Goal: Check status: Check status

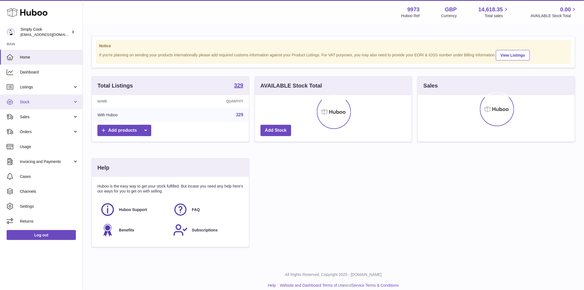
click at [29, 102] on span "Stock" at bounding box center [46, 101] width 53 height 5
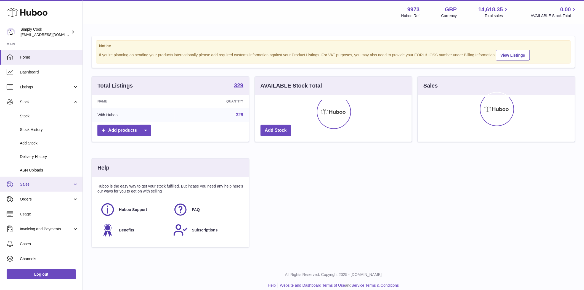
click at [23, 182] on span "Sales" at bounding box center [46, 184] width 53 height 5
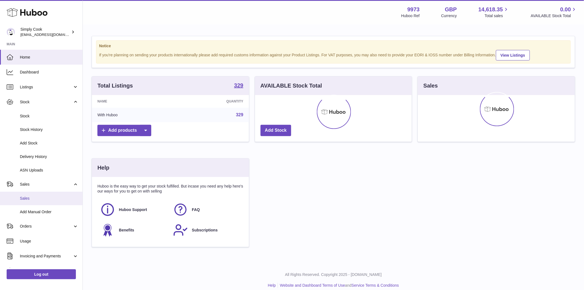
click at [32, 200] on span "Sales" at bounding box center [49, 198] width 59 height 5
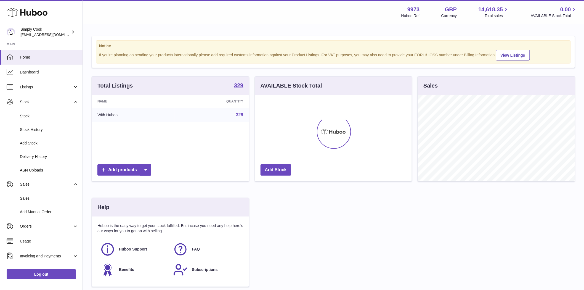
scroll to position [86, 157]
click at [23, 199] on span "Sales" at bounding box center [49, 198] width 59 height 5
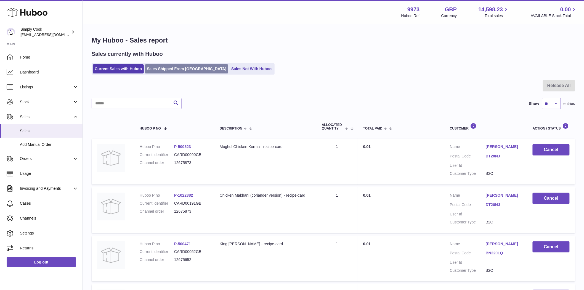
click at [151, 68] on link "Sales Shipped From Huboo" at bounding box center [186, 68] width 83 height 9
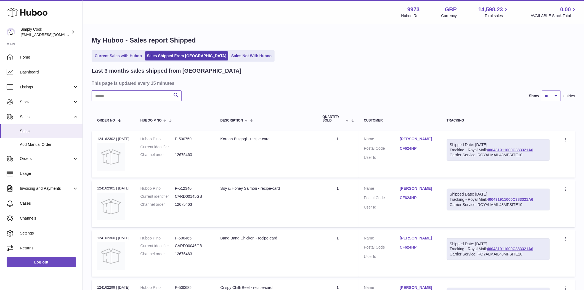
click at [104, 96] on input "text" at bounding box center [137, 95] width 90 height 11
paste input "********"
drag, startPoint x: 115, startPoint y: 139, endPoint x: 94, endPoint y: 139, distance: 21.0
click at [94, 139] on td "Order no 120758665 | 10th Jul" at bounding box center [113, 154] width 43 height 47
copy div "120758665"
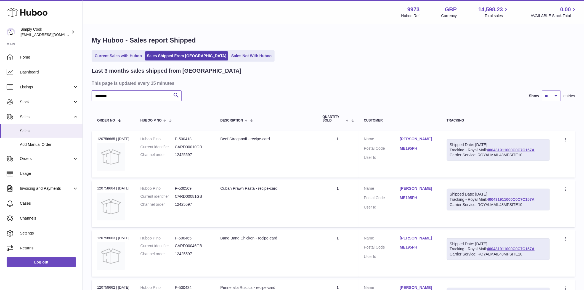
click at [123, 98] on input "********" at bounding box center [137, 95] width 90 height 11
paste input "text"
drag, startPoint x: 115, startPoint y: 138, endPoint x: 93, endPoint y: 139, distance: 22.1
click at [93, 139] on td "Order no 122956727 | 16th Aug" at bounding box center [113, 154] width 43 height 47
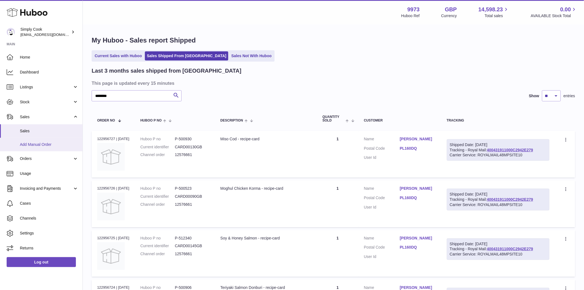
copy div "122956727"
click at [116, 97] on input "********" at bounding box center [137, 95] width 90 height 11
paste input "text"
drag, startPoint x: 114, startPoint y: 140, endPoint x: 93, endPoint y: 138, distance: 21.6
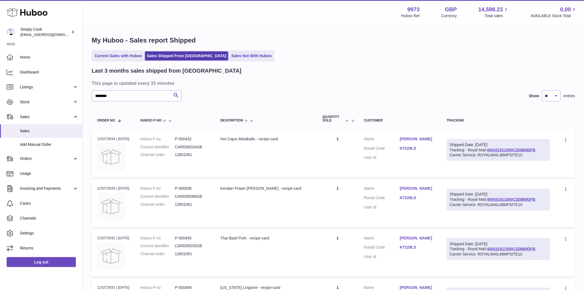
click at [93, 138] on td "Order no 123272634 | 22nd Aug" at bounding box center [113, 154] width 43 height 47
click at [113, 92] on input "********" at bounding box center [137, 95] width 90 height 11
paste input "text"
drag, startPoint x: 114, startPoint y: 137, endPoint x: 95, endPoint y: 137, distance: 19.3
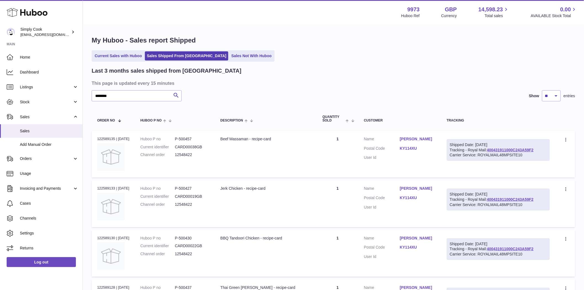
click at [95, 137] on td "Order no 122589135 | 10th Aug" at bounding box center [113, 154] width 43 height 47
copy div "122589135"
click at [116, 97] on input "********" at bounding box center [137, 95] width 90 height 11
paste input "text"
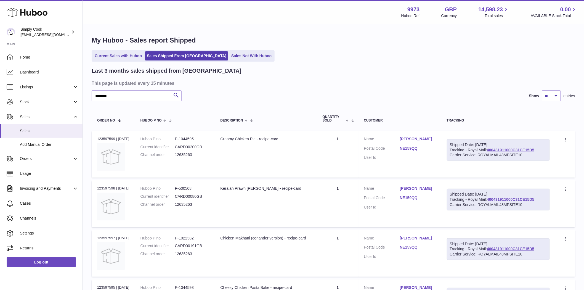
drag, startPoint x: 115, startPoint y: 140, endPoint x: 93, endPoint y: 137, distance: 22.0
click at [93, 137] on td "Order no 123597599 | 27th Aug" at bounding box center [113, 154] width 43 height 47
copy div "123597599"
click at [114, 97] on input "********" at bounding box center [137, 95] width 90 height 11
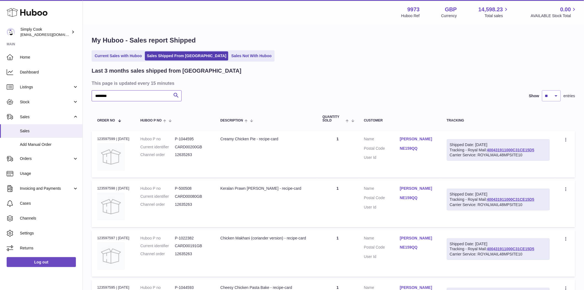
paste input "text"
drag, startPoint x: 113, startPoint y: 138, endPoint x: 95, endPoint y: 139, distance: 18.2
click at [95, 139] on td "Order no 122821708 | 14th Aug" at bounding box center [113, 154] width 43 height 47
drag, startPoint x: 113, startPoint y: 138, endPoint x: 93, endPoint y: 139, distance: 20.7
click at [96, 139] on td "Order no 122821708 | 14th Aug" at bounding box center [113, 154] width 43 height 47
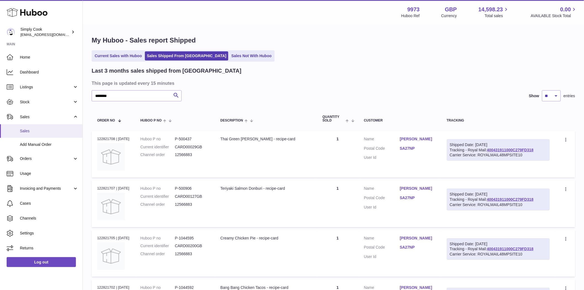
copy div "122821708"
click at [115, 95] on input "********" at bounding box center [137, 95] width 90 height 11
paste input "text"
drag, startPoint x: 115, startPoint y: 139, endPoint x: 91, endPoint y: 139, distance: 23.5
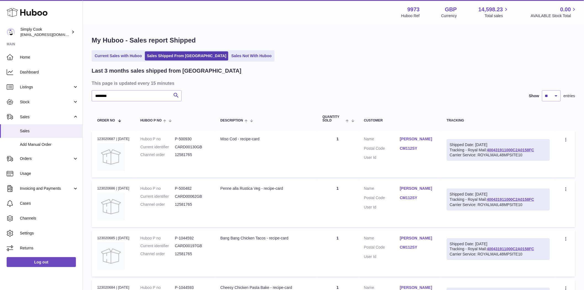
click at [92, 139] on td "Order no 123020687 | 18th Aug" at bounding box center [113, 154] width 43 height 47
copy div "123020687"
click at [119, 97] on input "********" at bounding box center [137, 95] width 90 height 11
paste input "text"
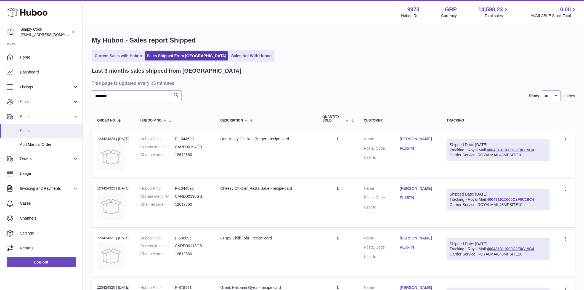
drag, startPoint x: 115, startPoint y: 139, endPoint x: 95, endPoint y: 139, distance: 20.4
click at [95, 139] on td "Order no 123424323 | 25th Aug" at bounding box center [113, 154] width 43 height 47
copy div "123424323"
click at [117, 92] on input "********" at bounding box center [137, 95] width 90 height 11
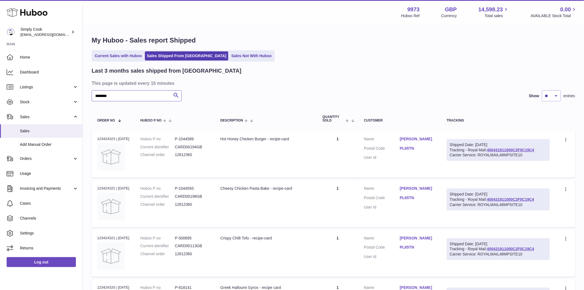
paste input "text"
drag, startPoint x: 114, startPoint y: 138, endPoint x: 94, endPoint y: 138, distance: 19.6
click at [94, 138] on td "Order no 123610786 | 28th Aug" at bounding box center [113, 154] width 43 height 47
copy div "123610786"
click at [133, 97] on input "********" at bounding box center [137, 95] width 90 height 11
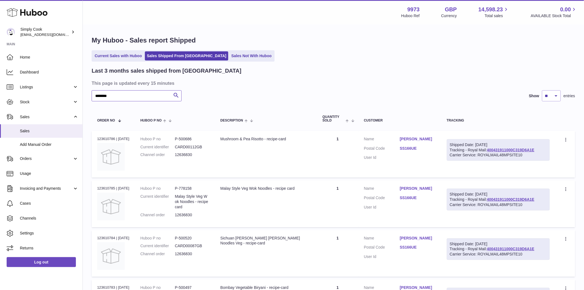
click at [133, 97] on input "********" at bounding box center [137, 95] width 90 height 11
paste input "text"
drag, startPoint x: 115, startPoint y: 138, endPoint x: 93, endPoint y: 135, distance: 21.6
click at [93, 135] on td "Order no 123473448 | 25th Aug" at bounding box center [113, 154] width 43 height 47
copy div "123473448"
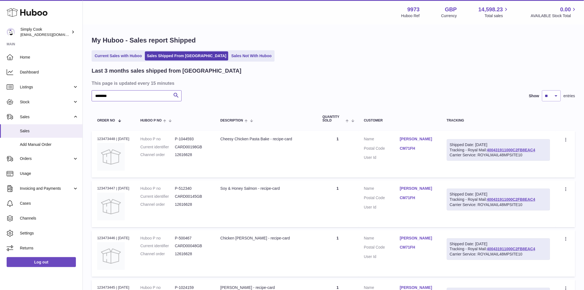
click at [122, 95] on input "********" at bounding box center [137, 95] width 90 height 11
paste input "text"
drag, startPoint x: 114, startPoint y: 139, endPoint x: 92, endPoint y: 139, distance: 21.8
click at [92, 139] on td "Order no 123694243 | 29th Aug" at bounding box center [113, 154] width 43 height 47
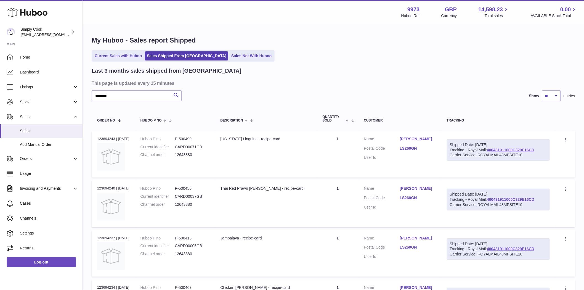
drag, startPoint x: 115, startPoint y: 137, endPoint x: 88, endPoint y: 139, distance: 26.9
click at [93, 139] on td "Order no 123694243 | 29th Aug" at bounding box center [113, 154] width 43 height 47
copy div "123694243"
click at [113, 96] on input "********" at bounding box center [137, 95] width 90 height 11
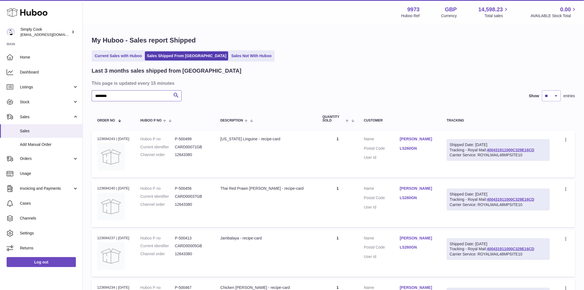
paste input "text"
drag, startPoint x: 114, startPoint y: 138, endPoint x: 96, endPoint y: 139, distance: 18.2
click at [96, 139] on td "Order no 123687774 | 29th Aug" at bounding box center [113, 154] width 43 height 47
click at [109, 97] on input "********" at bounding box center [137, 95] width 90 height 11
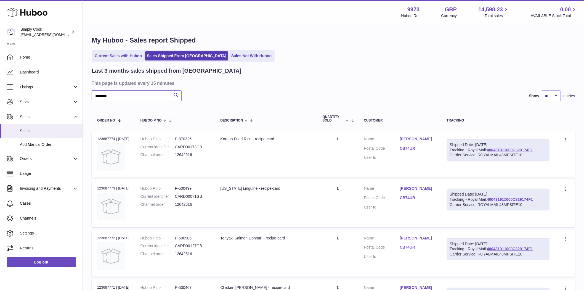
paste input "text"
drag, startPoint x: 115, startPoint y: 139, endPoint x: 96, endPoint y: 139, distance: 19.0
click at [96, 139] on td "Order no 123558354 | 27th Aug" at bounding box center [113, 154] width 43 height 47
click at [128, 97] on input "********" at bounding box center [137, 95] width 90 height 11
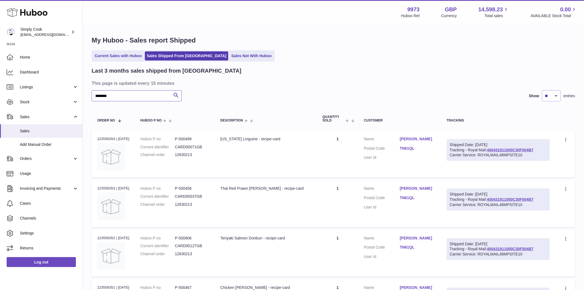
paste input "text"
drag, startPoint x: 115, startPoint y: 138, endPoint x: 92, endPoint y: 139, distance: 22.9
click at [94, 139] on td "Order no 123558003 | 27th Aug" at bounding box center [113, 154] width 43 height 47
click at [130, 96] on input "********" at bounding box center [137, 95] width 90 height 11
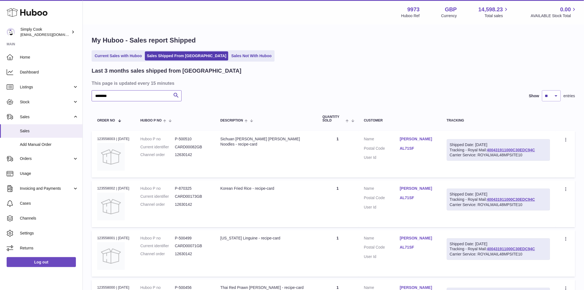
paste input "text"
drag, startPoint x: 114, startPoint y: 137, endPoint x: 87, endPoint y: 140, distance: 27.2
click at [92, 140] on td "Order no 123631779 | 28th Aug" at bounding box center [113, 154] width 43 height 47
click at [123, 94] on input "********" at bounding box center [137, 95] width 90 height 11
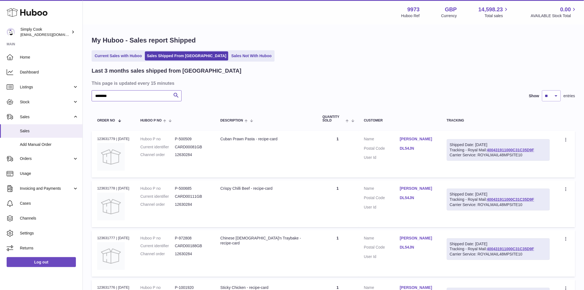
paste input "text"
drag, startPoint x: 114, startPoint y: 137, endPoint x: 97, endPoint y: 137, distance: 17.1
click at [97, 137] on div "Order no 122596325 | 10th Aug" at bounding box center [113, 138] width 32 height 5
drag, startPoint x: 115, startPoint y: 138, endPoint x: 94, endPoint y: 138, distance: 20.1
click at [94, 138] on td "Order no 122596325 | 10th Aug" at bounding box center [113, 154] width 43 height 47
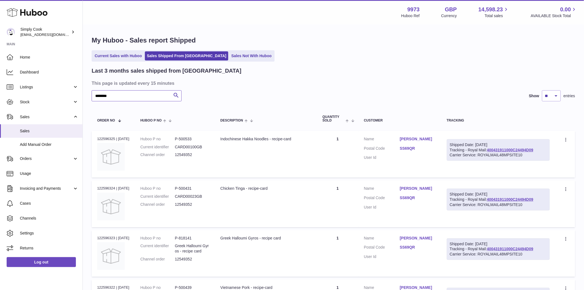
click at [121, 96] on input "********" at bounding box center [137, 95] width 90 height 11
paste input "text"
drag, startPoint x: 114, startPoint y: 139, endPoint x: 95, endPoint y: 139, distance: 18.8
click at [95, 139] on td "Order no 123544177 | 27th Aug" at bounding box center [113, 154] width 43 height 47
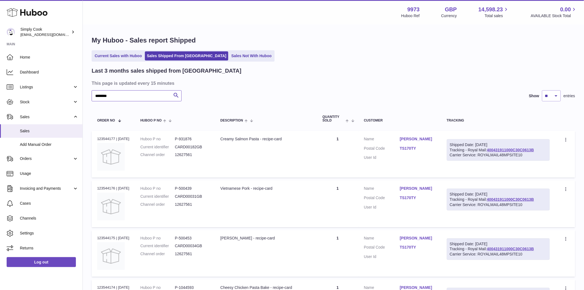
click at [122, 96] on input "********" at bounding box center [137, 95] width 90 height 11
paste input "text"
drag, startPoint x: 114, startPoint y: 138, endPoint x: 88, endPoint y: 139, distance: 26.0
click at [92, 139] on td "Order no 123551529 | 27th Aug" at bounding box center [113, 154] width 43 height 47
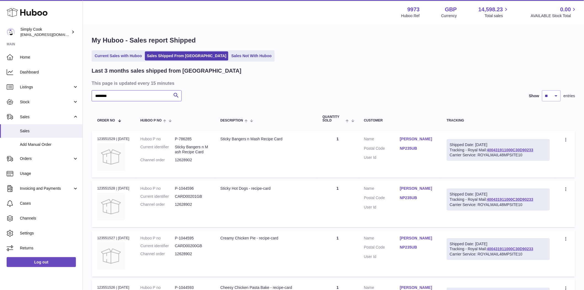
click at [118, 94] on input "********" at bounding box center [137, 95] width 90 height 11
paste input "text"
drag, startPoint x: 115, startPoint y: 138, endPoint x: 94, endPoint y: 134, distance: 21.4
click at [94, 134] on td "Order no 123927065 | 1st Sep" at bounding box center [113, 154] width 43 height 47
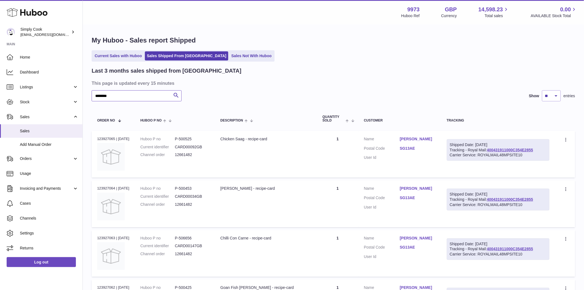
click at [112, 95] on input "********" at bounding box center [137, 95] width 90 height 11
paste input "text"
drag, startPoint x: 115, startPoint y: 137, endPoint x: 95, endPoint y: 139, distance: 19.7
click at [95, 139] on td "Order no 123749681 | 30th Aug" at bounding box center [113, 154] width 43 height 47
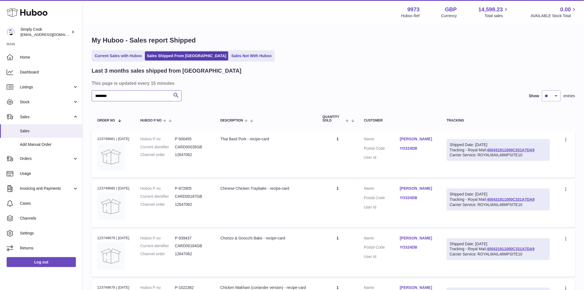
click at [124, 95] on input "********" at bounding box center [137, 95] width 90 height 11
paste input "text"
drag, startPoint x: 115, startPoint y: 138, endPoint x: 91, endPoint y: 139, distance: 24.6
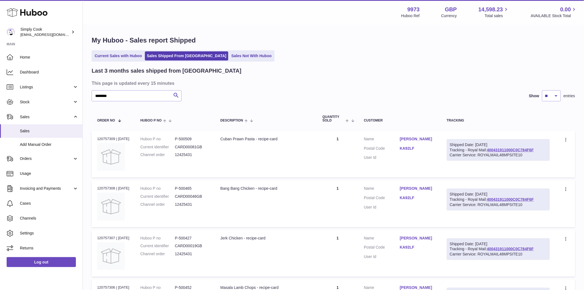
click at [109, 136] on div "Order no 120757309 | 10th Jul" at bounding box center [113, 138] width 32 height 5
drag, startPoint x: 114, startPoint y: 139, endPoint x: 104, endPoint y: 138, distance: 10.0
click at [104, 138] on div "Order no 120757309 | 10th Jul" at bounding box center [113, 138] width 32 height 5
drag, startPoint x: 114, startPoint y: 139, endPoint x: 95, endPoint y: 138, distance: 19.1
click at [95, 138] on td "Order no 120757309 | 10th Jul" at bounding box center [113, 154] width 43 height 47
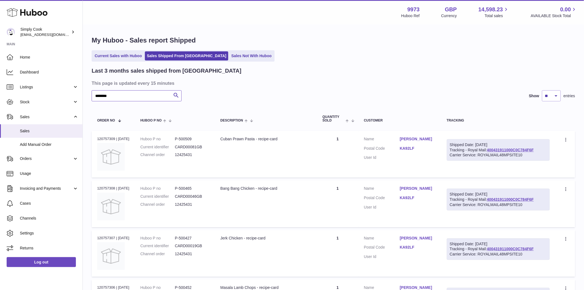
drag, startPoint x: 115, startPoint y: 98, endPoint x: 90, endPoint y: 97, distance: 24.8
paste input "text"
drag, startPoint x: 115, startPoint y: 138, endPoint x: 93, endPoint y: 136, distance: 21.6
click at [93, 136] on td "Order no 123882277 | 1st Sep" at bounding box center [113, 154] width 43 height 47
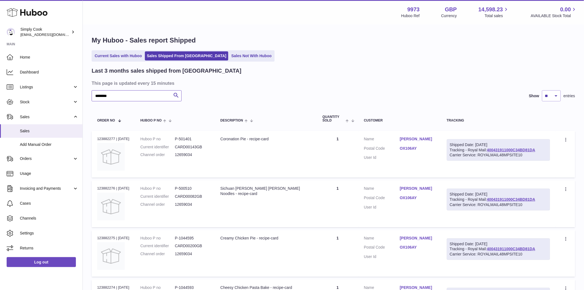
drag, startPoint x: 116, startPoint y: 93, endPoint x: 92, endPoint y: 95, distance: 24.3
click at [92, 95] on input "********" at bounding box center [137, 95] width 90 height 11
paste input "text"
type input "********"
drag, startPoint x: 115, startPoint y: 139, endPoint x: 95, endPoint y: 139, distance: 19.6
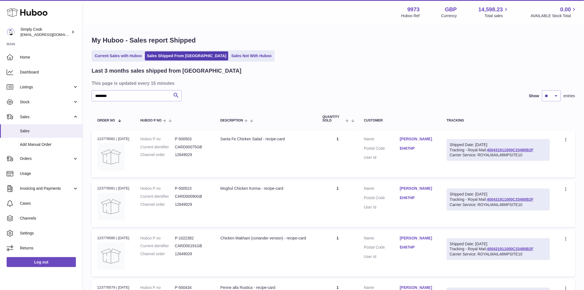
click at [96, 139] on td "Order no 123778582 | 30th Aug" at bounding box center [113, 154] width 43 height 47
